Goal: Task Accomplishment & Management: Use online tool/utility

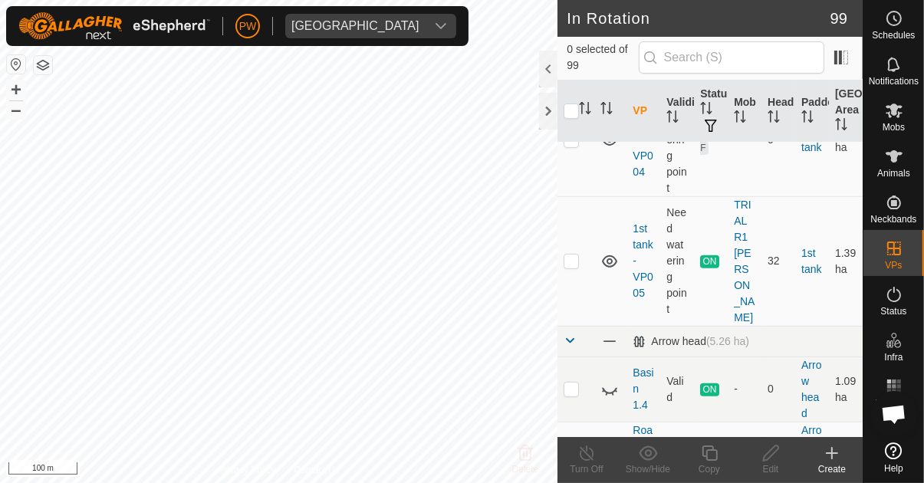
scroll to position [544, 0]
click at [573, 255] on p-checkbox at bounding box center [571, 261] width 15 height 12
checkbox input "true"
click at [712, 459] on icon at bounding box center [709, 453] width 19 height 18
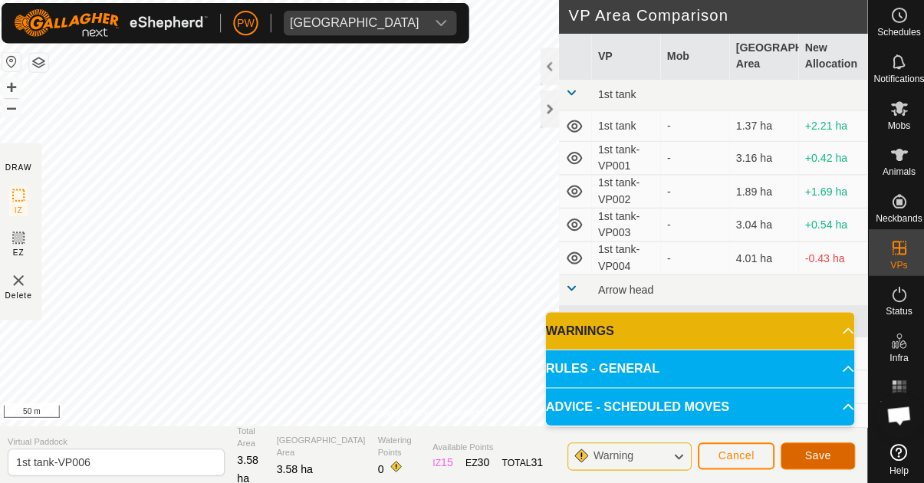
click at [817, 451] on span "Save" at bounding box center [814, 454] width 26 height 12
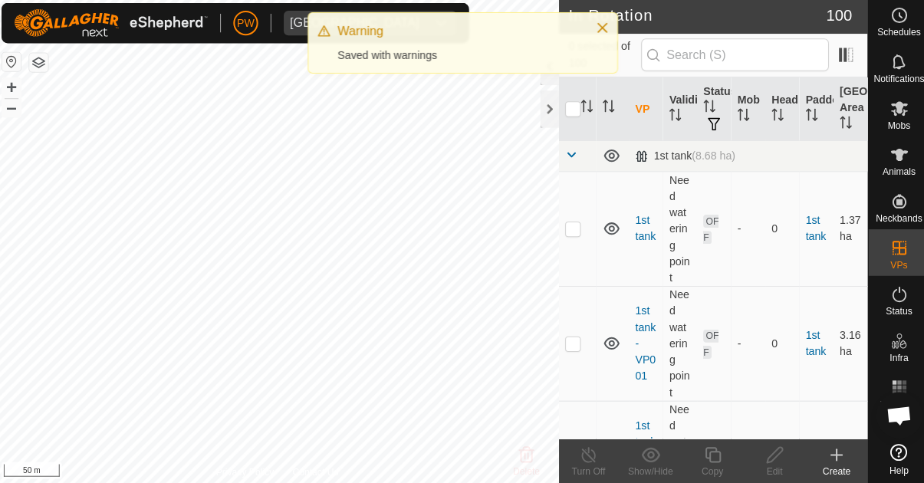
click at [897, 117] on icon at bounding box center [894, 110] width 18 height 18
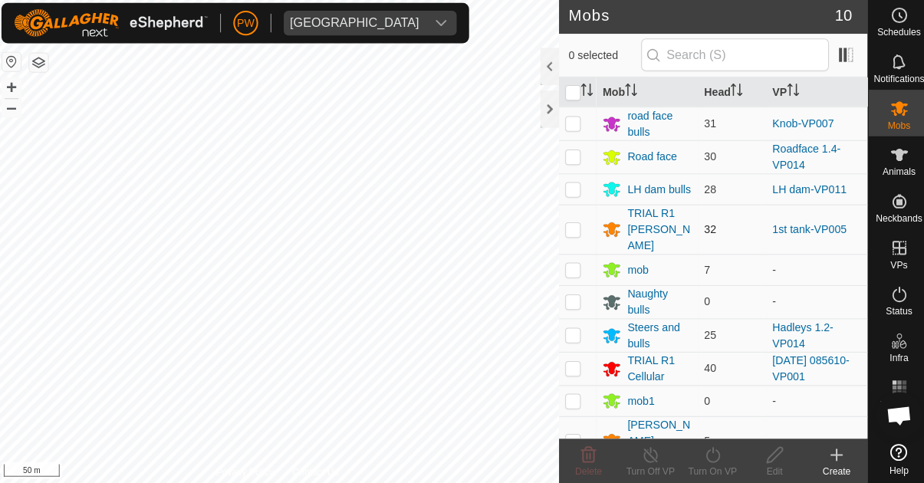
click at [573, 224] on p-checkbox at bounding box center [571, 230] width 15 height 12
checkbox input "true"
click at [707, 461] on icon at bounding box center [709, 453] width 19 height 18
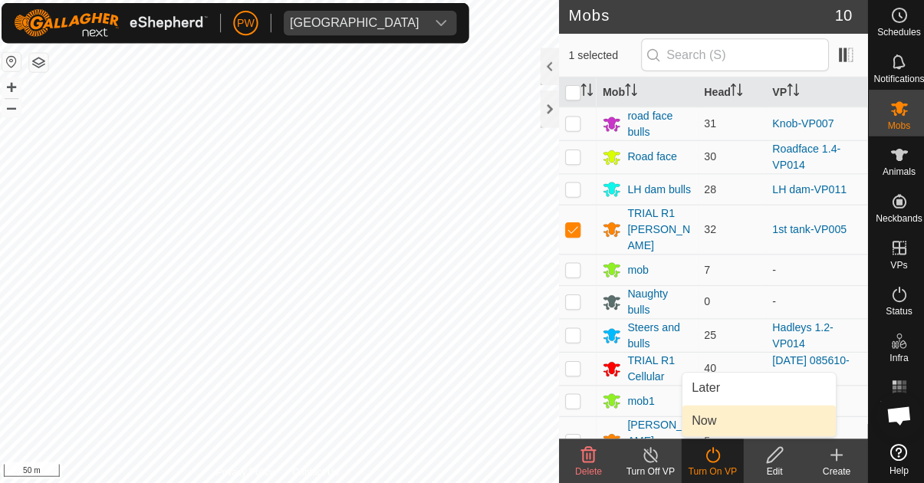
click at [720, 417] on link "Now" at bounding box center [756, 419] width 152 height 31
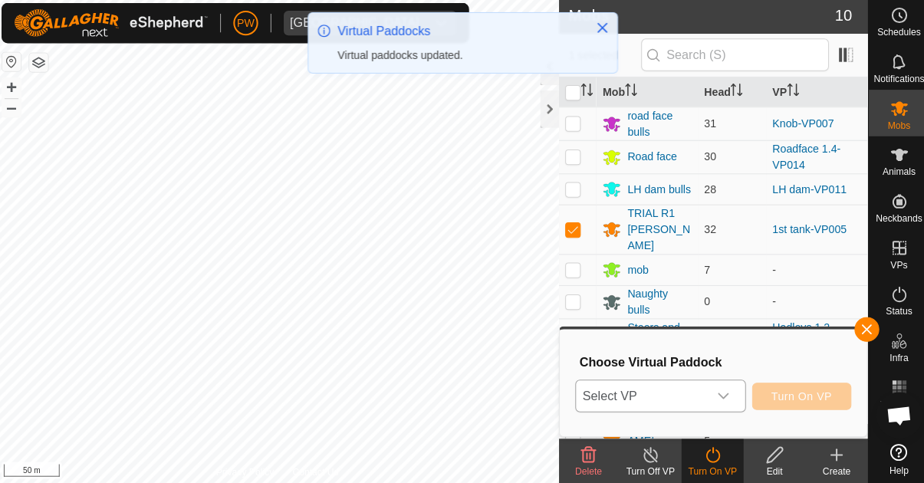
click at [722, 394] on icon "dropdown trigger" at bounding box center [720, 395] width 12 height 12
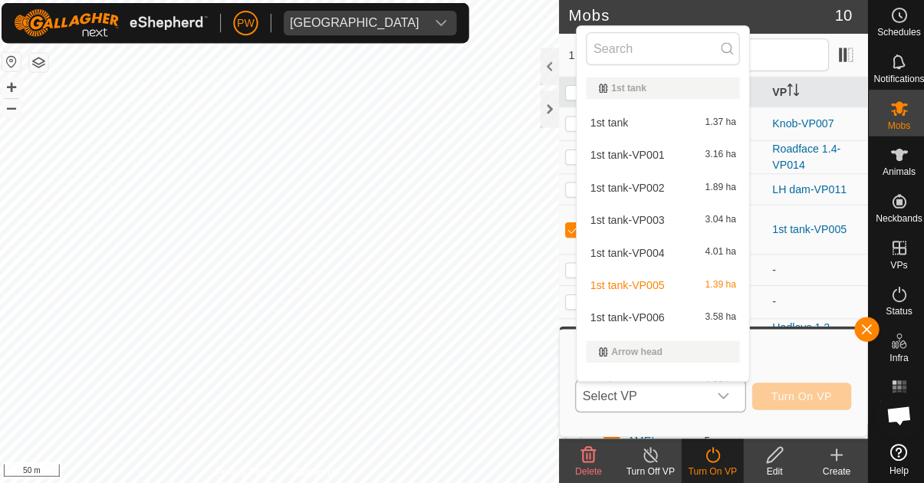
click at [661, 311] on div "1st tank-VP006 3.58 ha" at bounding box center [661, 317] width 152 height 18
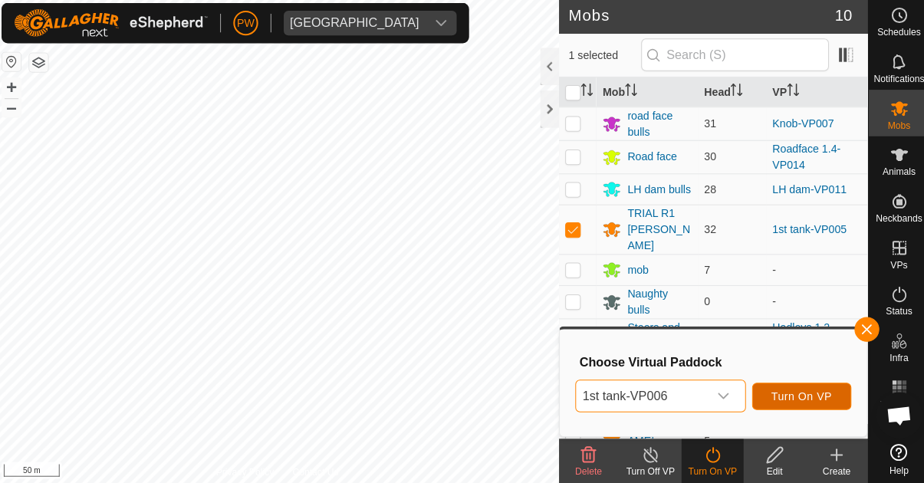
click at [816, 398] on span "Turn On VP" at bounding box center [798, 395] width 60 height 12
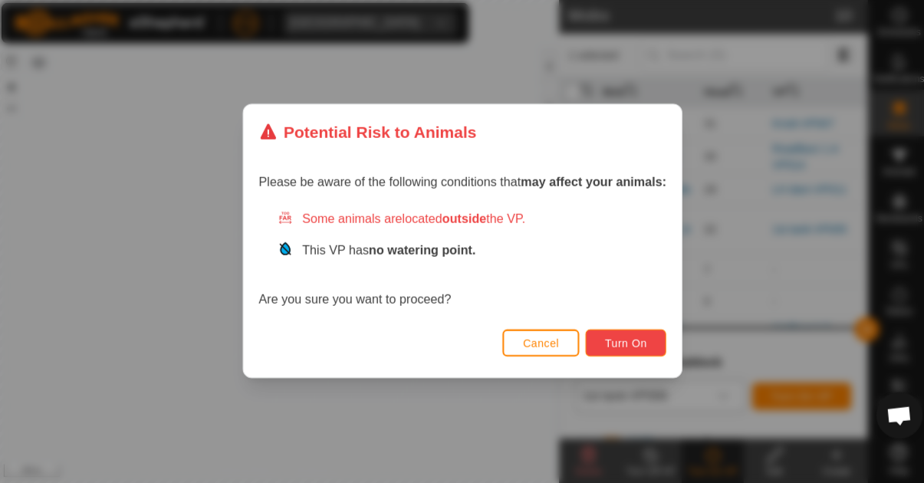
click at [632, 341] on span "Turn On" at bounding box center [623, 343] width 41 height 12
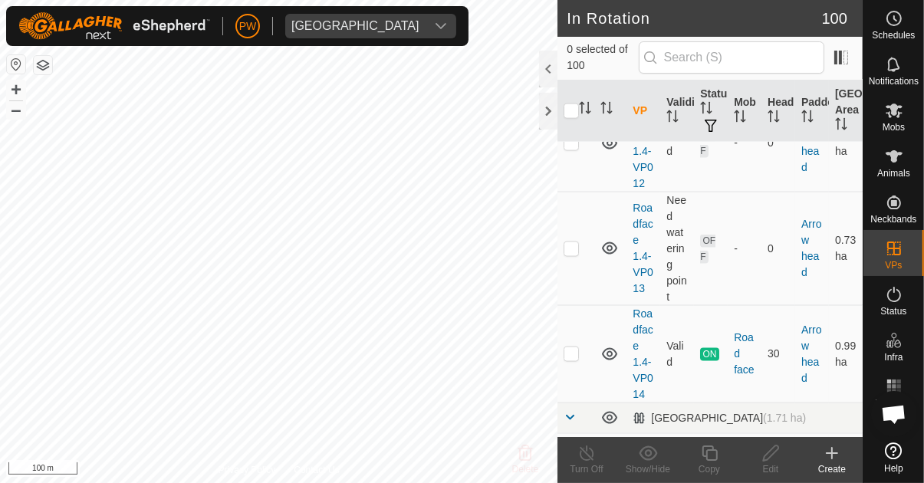
scroll to position [2156, 0]
click at [583, 321] on td at bounding box center [576, 352] width 37 height 97
checkbox input "true"
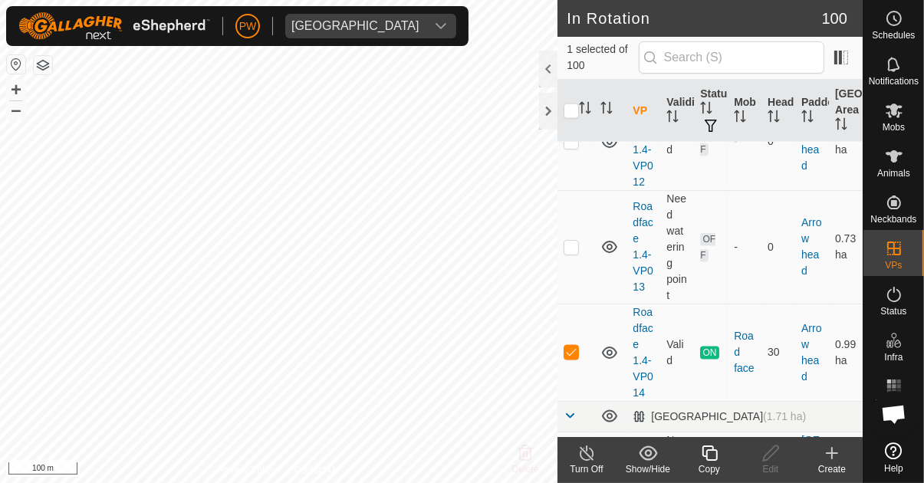
click at [708, 461] on icon at bounding box center [709, 453] width 19 height 18
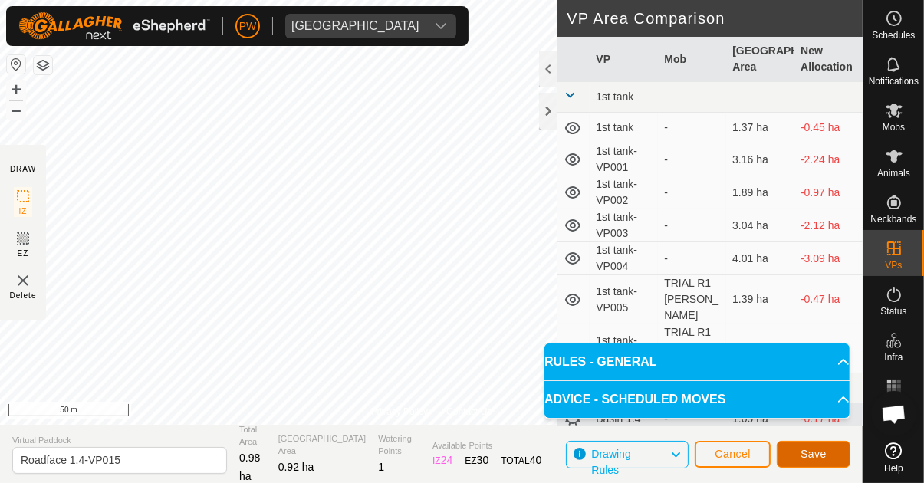
click at [816, 452] on span "Save" at bounding box center [814, 454] width 26 height 12
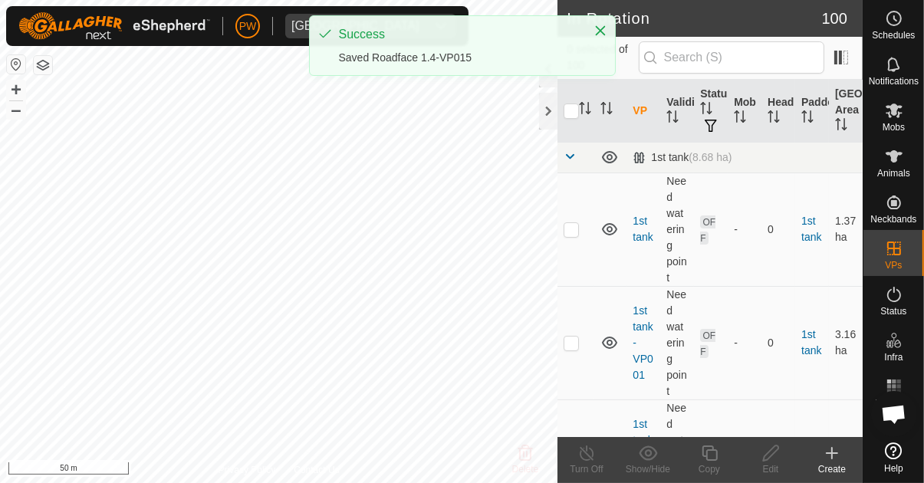
click at [898, 118] on icon at bounding box center [894, 110] width 18 height 18
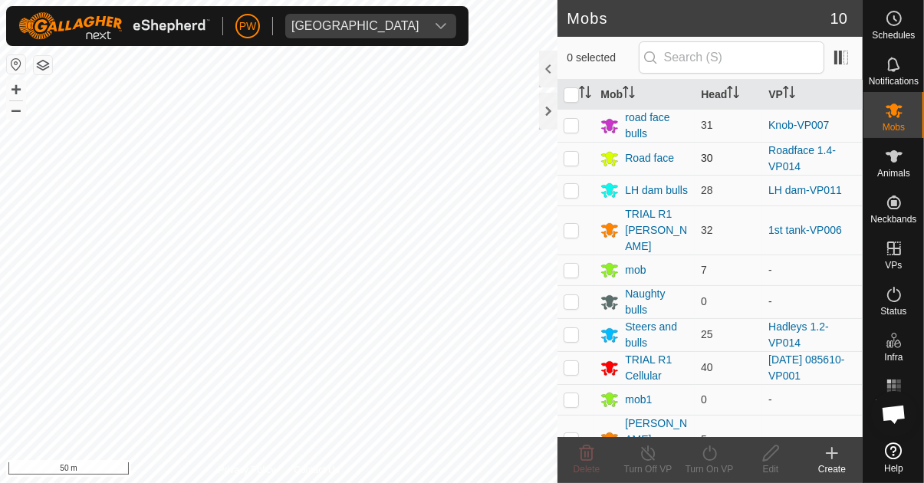
click at [571, 162] on p-checkbox at bounding box center [571, 158] width 15 height 12
checkbox input "true"
click at [711, 462] on icon at bounding box center [709, 453] width 19 height 18
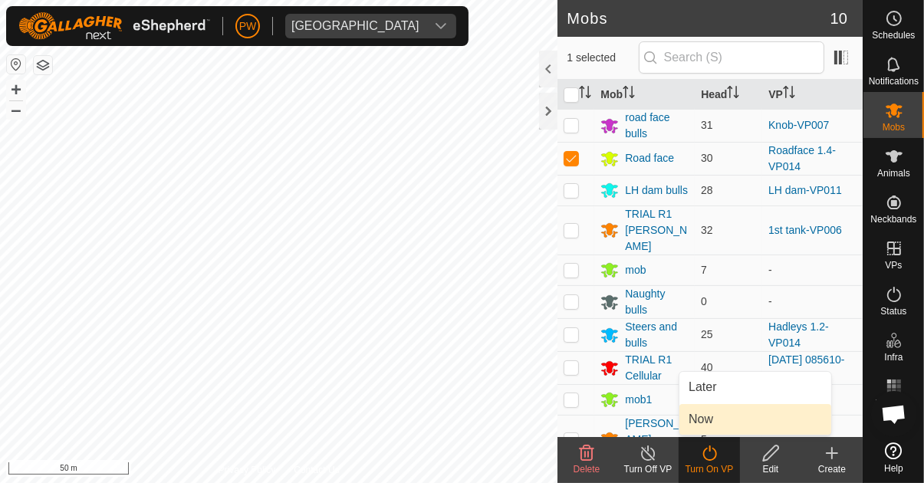
click at [740, 419] on link "Now" at bounding box center [756, 419] width 152 height 31
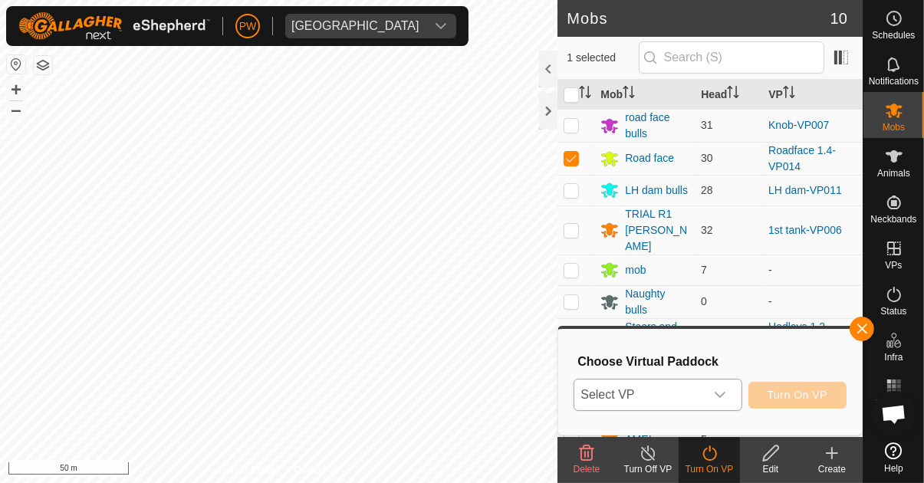
click at [731, 395] on div "dropdown trigger" at bounding box center [720, 395] width 31 height 31
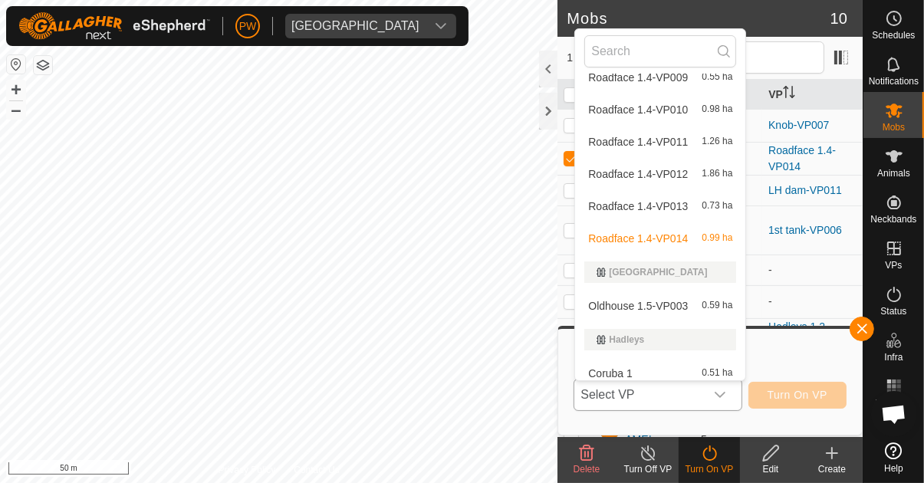
scroll to position [631, 0]
click at [685, 207] on span "Roadface 1.4-VP013" at bounding box center [638, 205] width 100 height 11
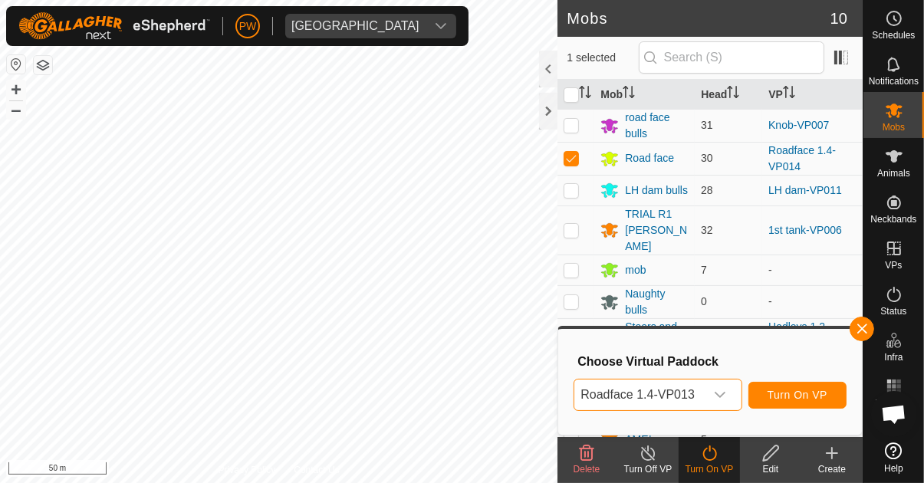
click at [731, 394] on div "dropdown trigger" at bounding box center [720, 395] width 31 height 31
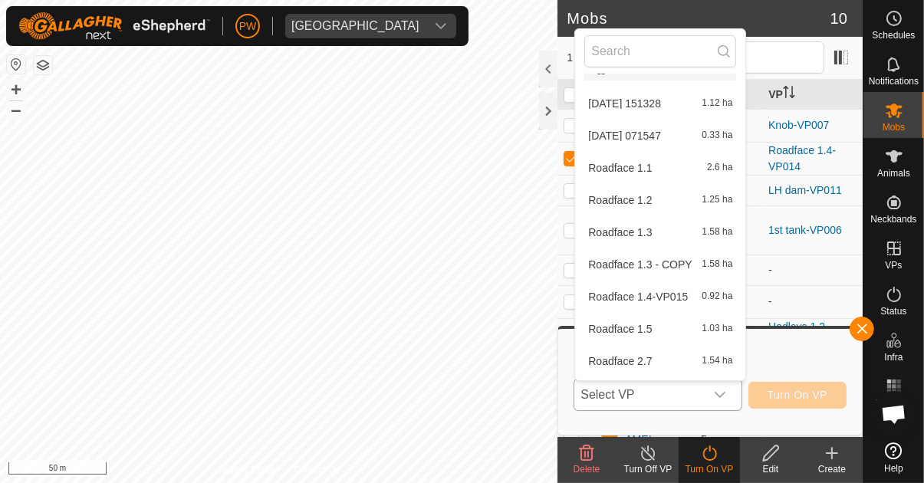
scroll to position [3145, 0]
click at [677, 295] on span "Roadface 1.4-VP015" at bounding box center [638, 297] width 100 height 11
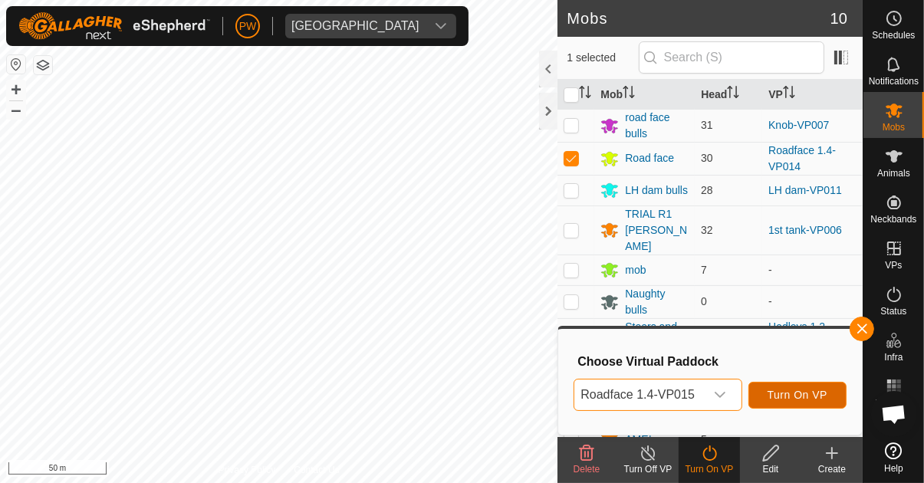
click at [804, 397] on span "Turn On VP" at bounding box center [798, 395] width 60 height 12
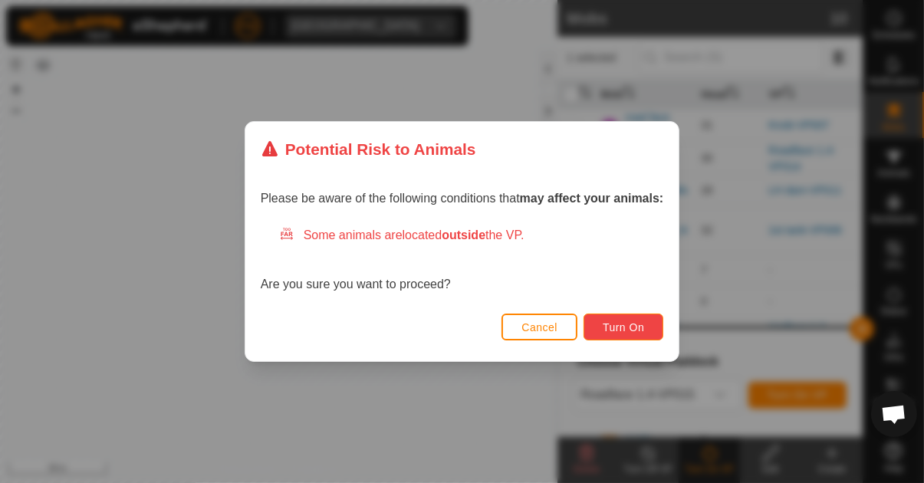
click at [628, 325] on span "Turn On" at bounding box center [623, 327] width 41 height 12
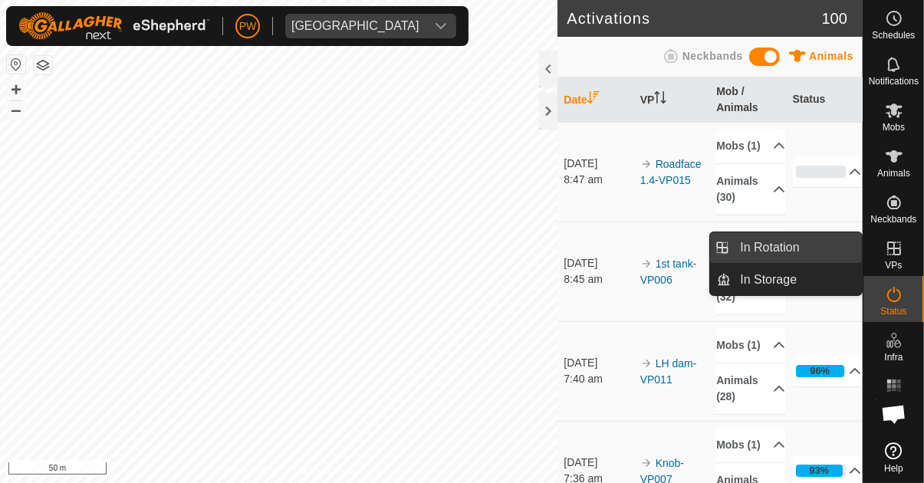
click at [776, 252] on span "In Rotation" at bounding box center [769, 248] width 59 height 18
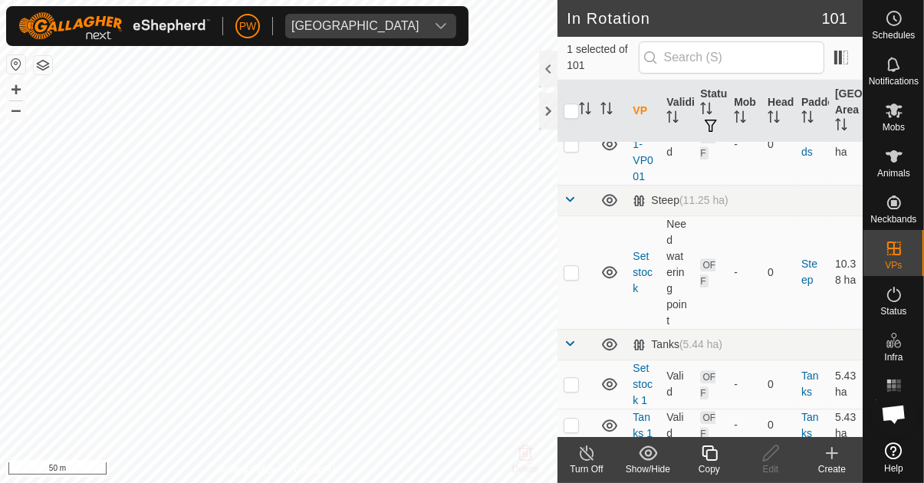
scroll to position [9295, 0]
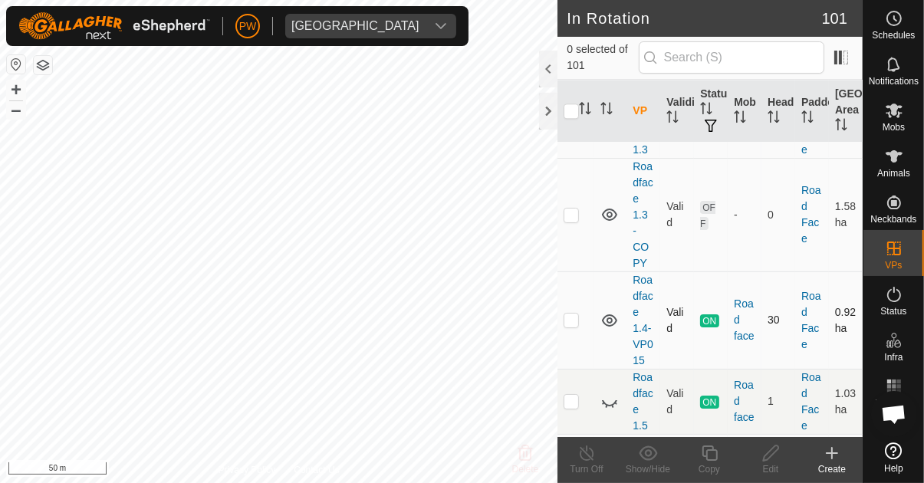
checkbox input "false"
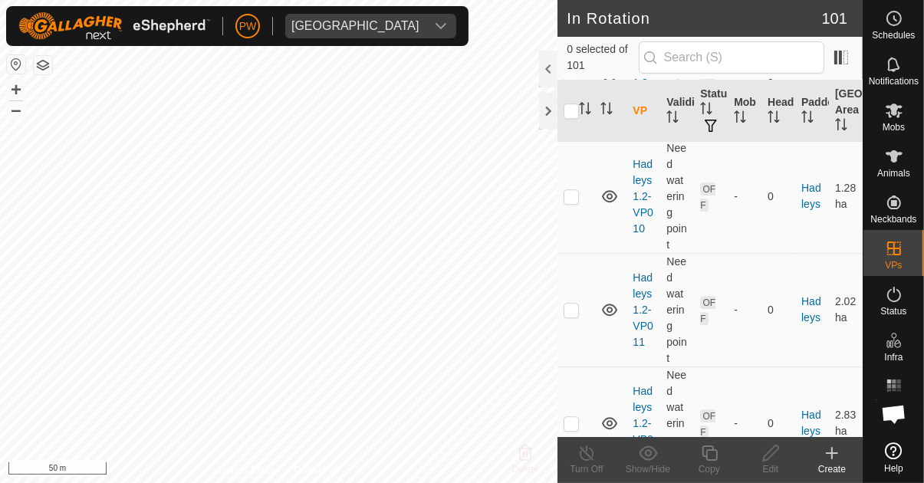
scroll to position [4066, 0]
